Goal: Task Accomplishment & Management: Manage account settings

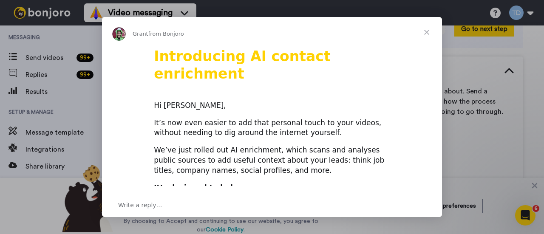
click at [428, 28] on span "Close" at bounding box center [427, 32] width 31 height 31
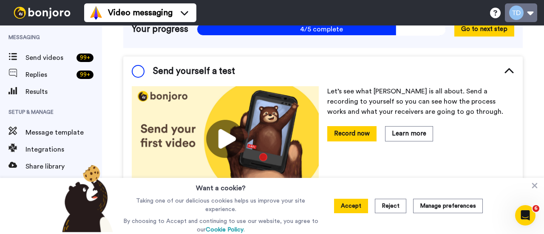
click at [524, 10] on button at bounding box center [521, 12] width 32 height 19
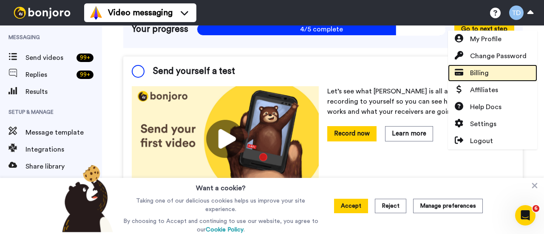
click at [501, 77] on link "Billing" at bounding box center [492, 73] width 89 height 17
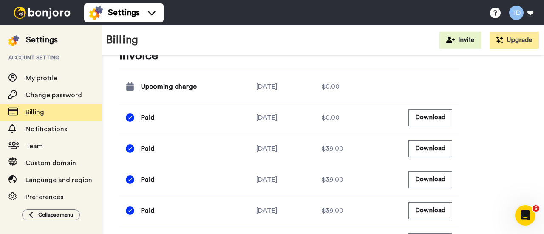
scroll to position [385, 0]
